Goal: Find contact information: Find contact information

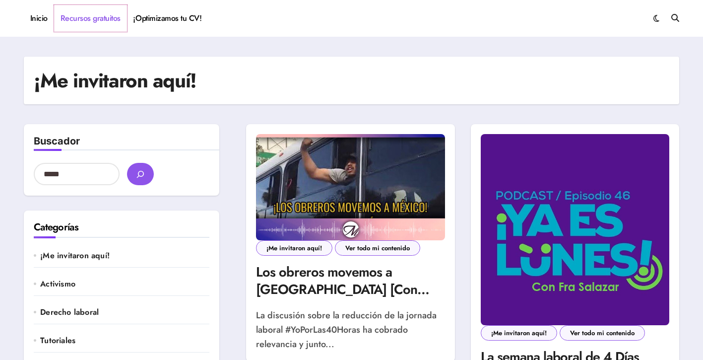
click at [96, 14] on link "Recursos gratuitos" at bounding box center [90, 18] width 73 height 27
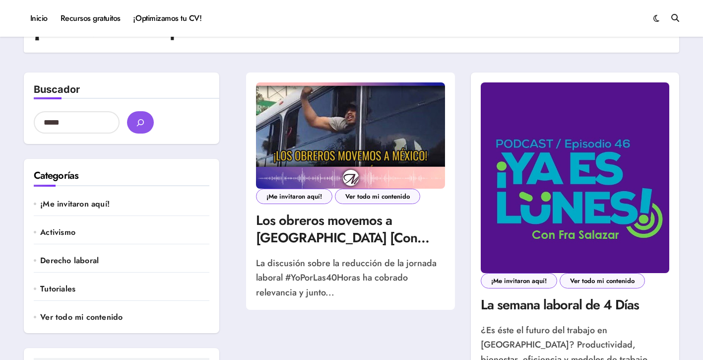
scroll to position [15, 0]
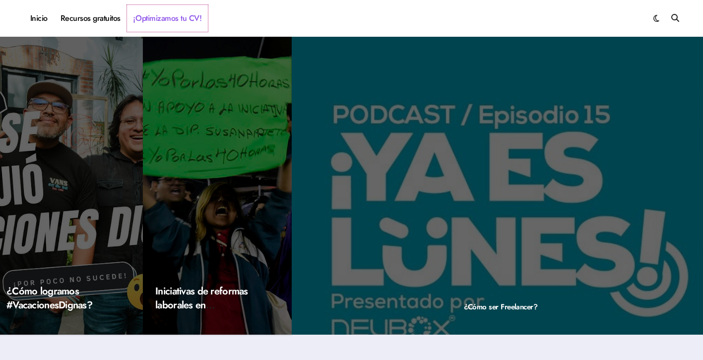
click at [162, 15] on link "¡Optimizamos tu CV!" at bounding box center [167, 18] width 81 height 27
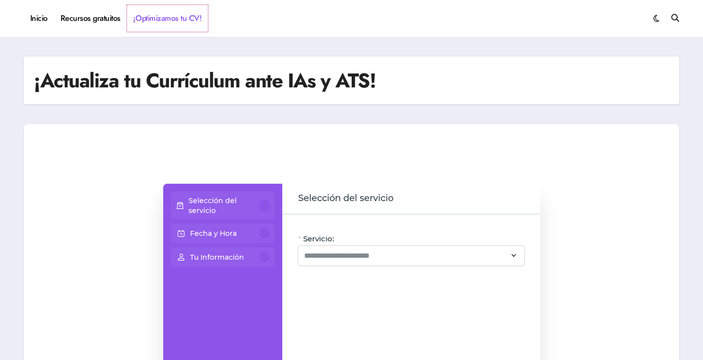
click at [181, 17] on link "¡Optimizamos tu CV!" at bounding box center [167, 18] width 81 height 27
click at [98, 8] on link "Recursos gratuitos" at bounding box center [90, 18] width 73 height 27
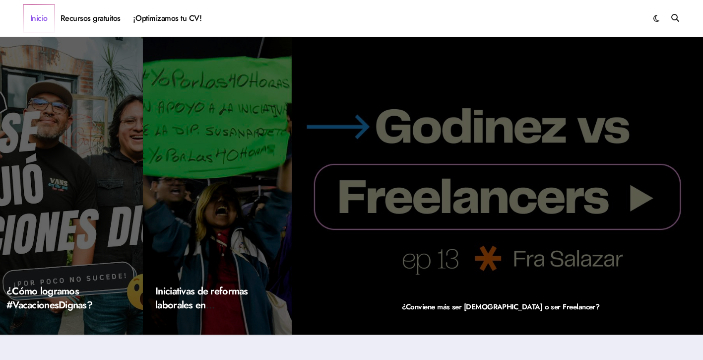
click at [29, 13] on link "Inicio" at bounding box center [39, 18] width 30 height 27
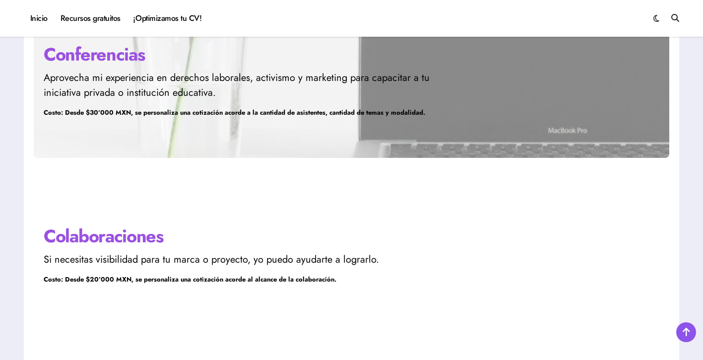
scroll to position [2991, 0]
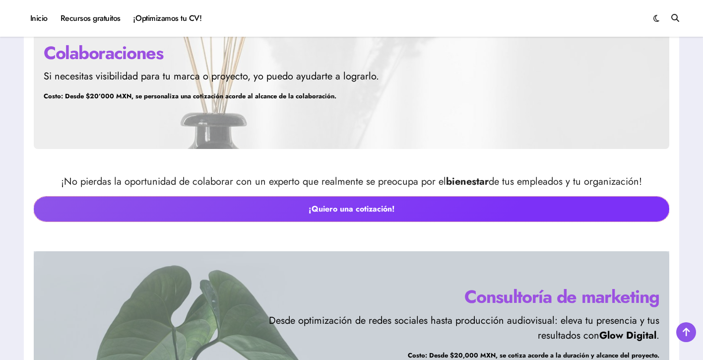
click at [290, 202] on link "¡Quiero una cotización!" at bounding box center [351, 208] width 635 height 25
click at [332, 206] on link "¡Quiero una cotización!" at bounding box center [351, 208] width 635 height 25
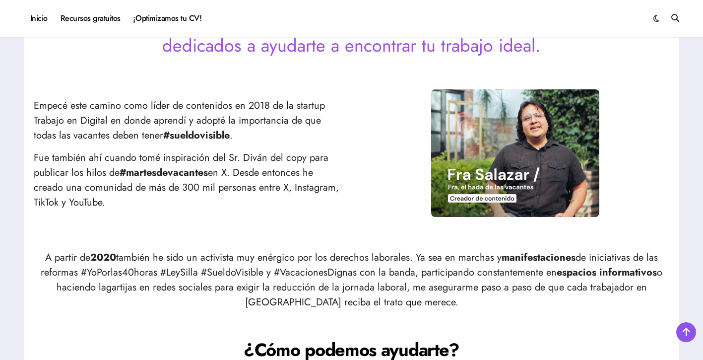
scroll to position [428, 0]
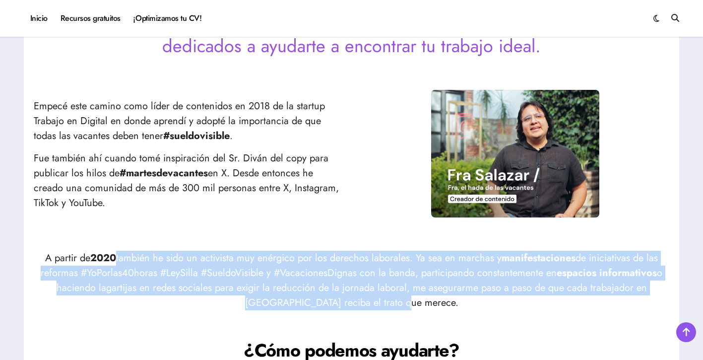
drag, startPoint x: 413, startPoint y: 298, endPoint x: 114, endPoint y: 261, distance: 301.9
click at [114, 261] on p "A partir de 2020 también he sido un activista muy enérgico por los derechos lab…" at bounding box center [351, 280] width 635 height 60
click at [72, 271] on p "A partir de 2020 también he sido un activista muy enérgico por los derechos lab…" at bounding box center [351, 280] width 635 height 60
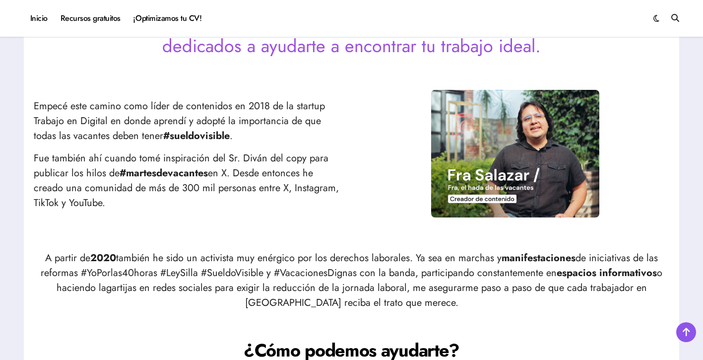
drag, startPoint x: 109, startPoint y: 203, endPoint x: 28, endPoint y: 105, distance: 127.3
copy div "Empecé este camino como líder de contenidos en 2018 de la startup Trabajo en Di…"
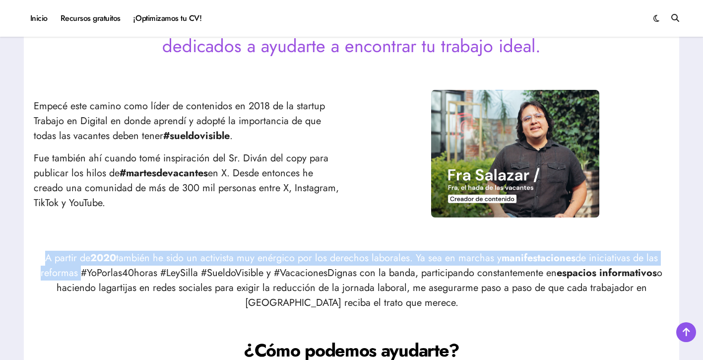
drag, startPoint x: 76, startPoint y: 272, endPoint x: 42, endPoint y: 251, distance: 40.1
click at [42, 251] on p "A partir de 2020 también he sido un activista muy enérgico por los derechos lab…" at bounding box center [351, 280] width 635 height 60
copy p "A partir de 2020 también he sido un activista muy enérgico por los derechos lab…"
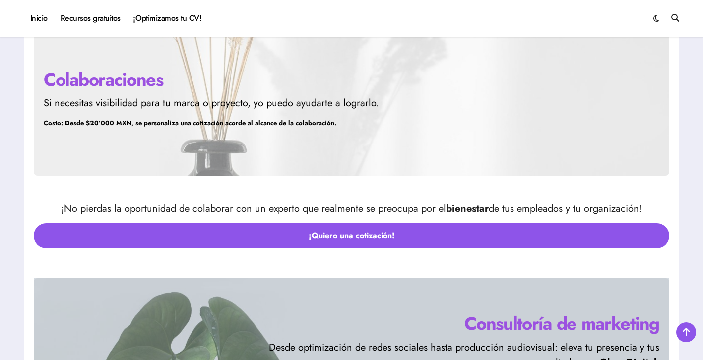
scroll to position [2967, 0]
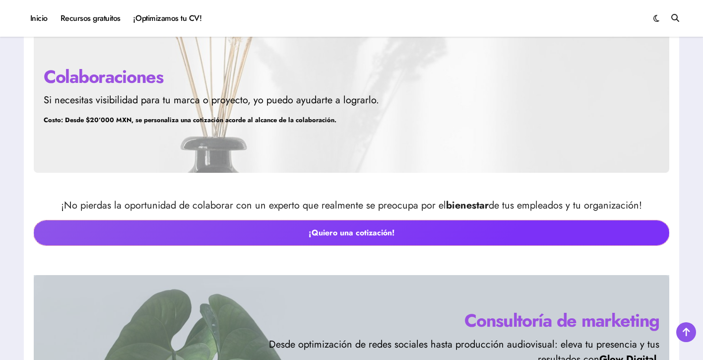
click at [410, 240] on link "¡Quiero una cotización!" at bounding box center [351, 232] width 635 height 25
click at [343, 230] on link "¡Quiero una cotización!" at bounding box center [351, 232] width 635 height 25
click at [366, 240] on link "¡Quiero una cotización!" at bounding box center [351, 232] width 635 height 25
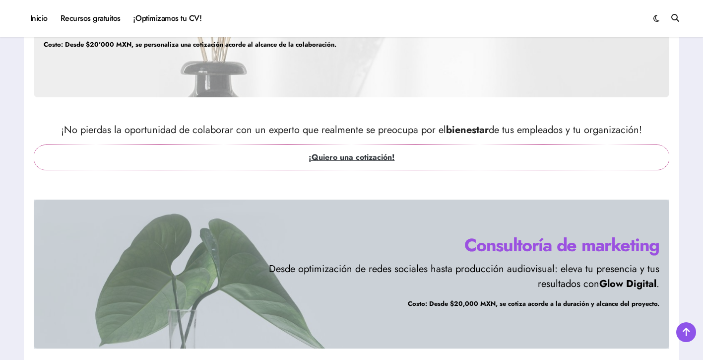
scroll to position [3043, 0]
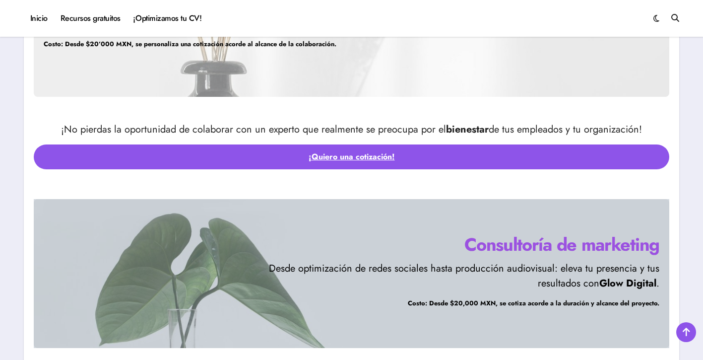
drag, startPoint x: 358, startPoint y: 159, endPoint x: 594, endPoint y: 0, distance: 284.1
